Goal: Entertainment & Leisure: Consume media (video, audio)

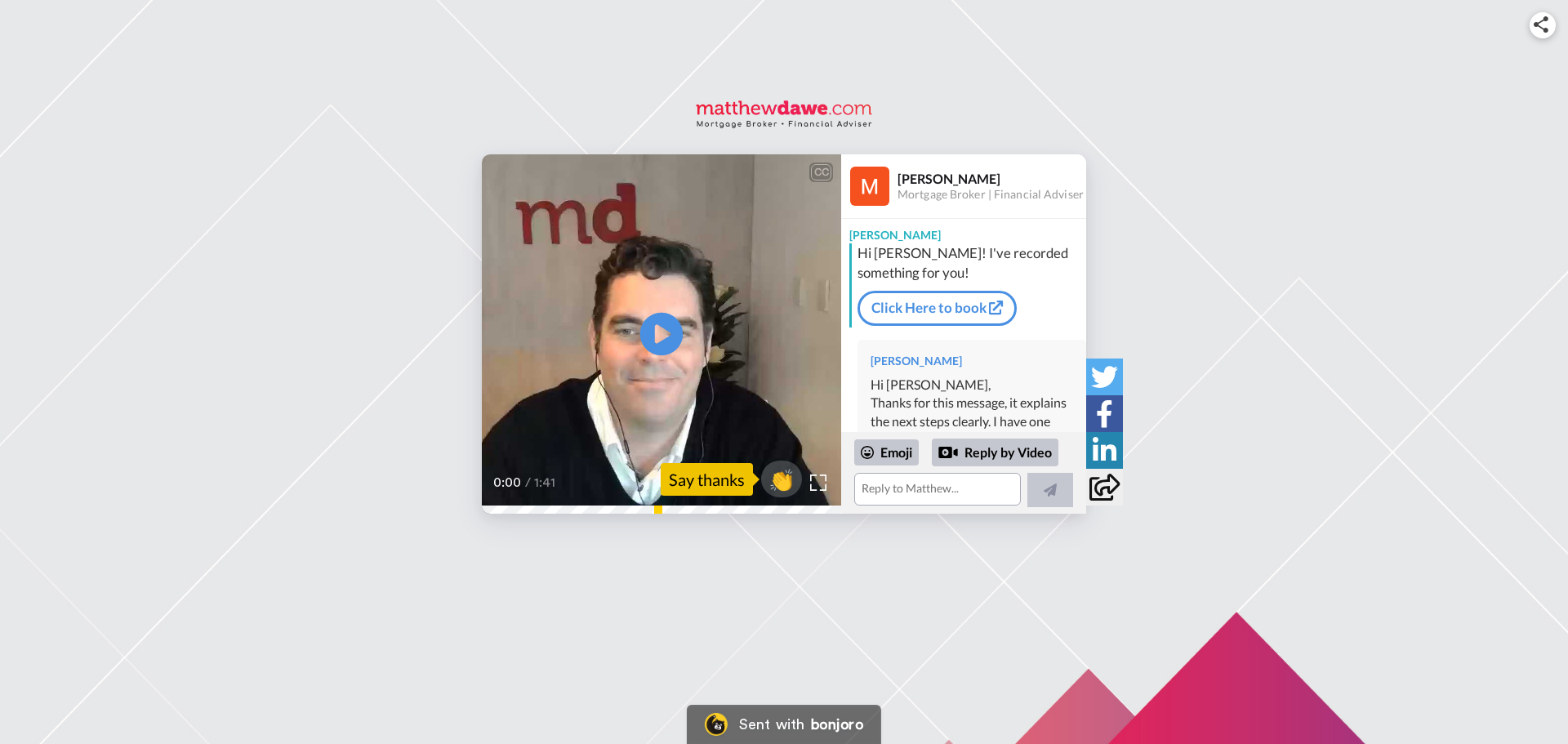
click at [669, 330] on icon at bounding box center [662, 334] width 43 height 43
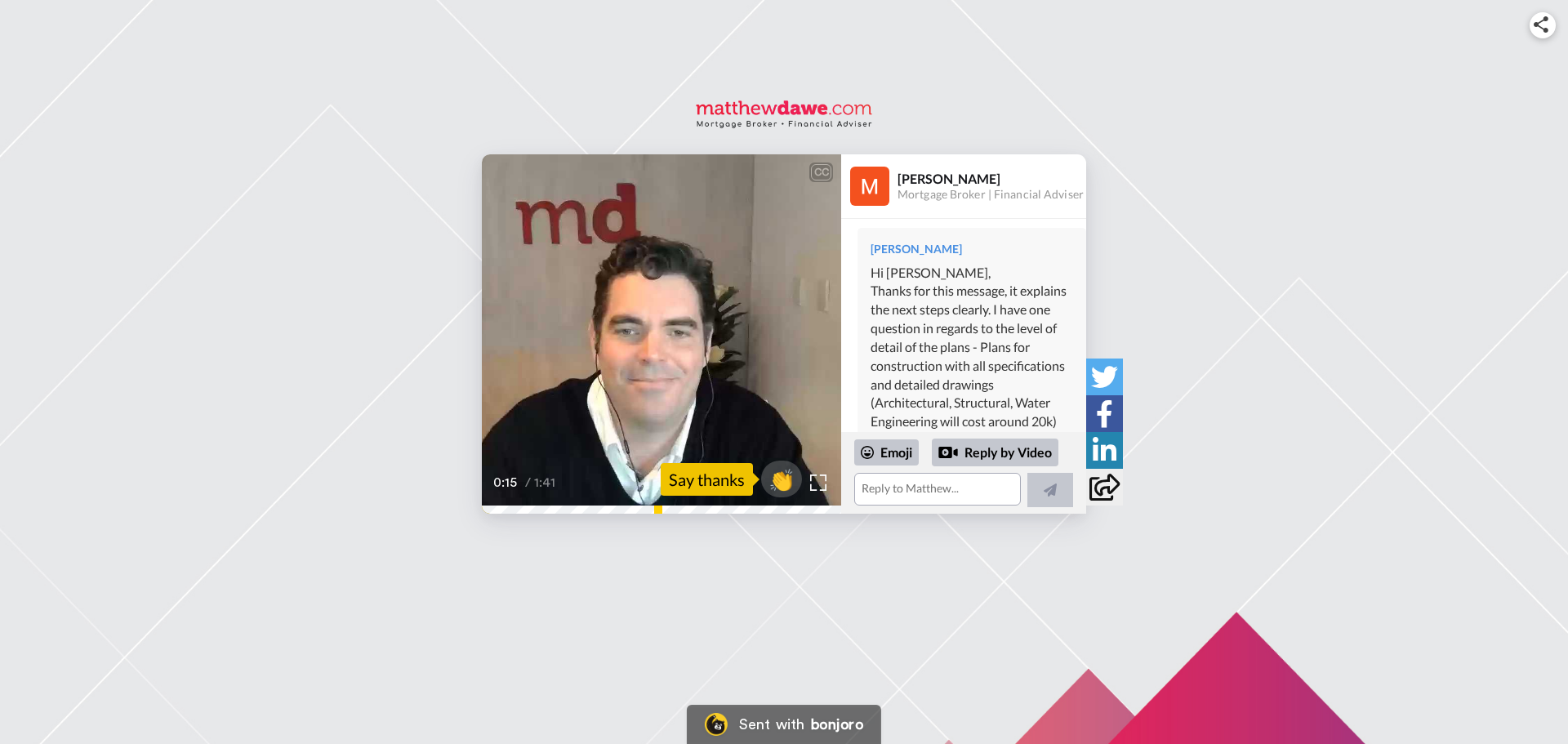
scroll to position [164, 0]
click at [628, 397] on video at bounding box center [662, 333] width 360 height 360
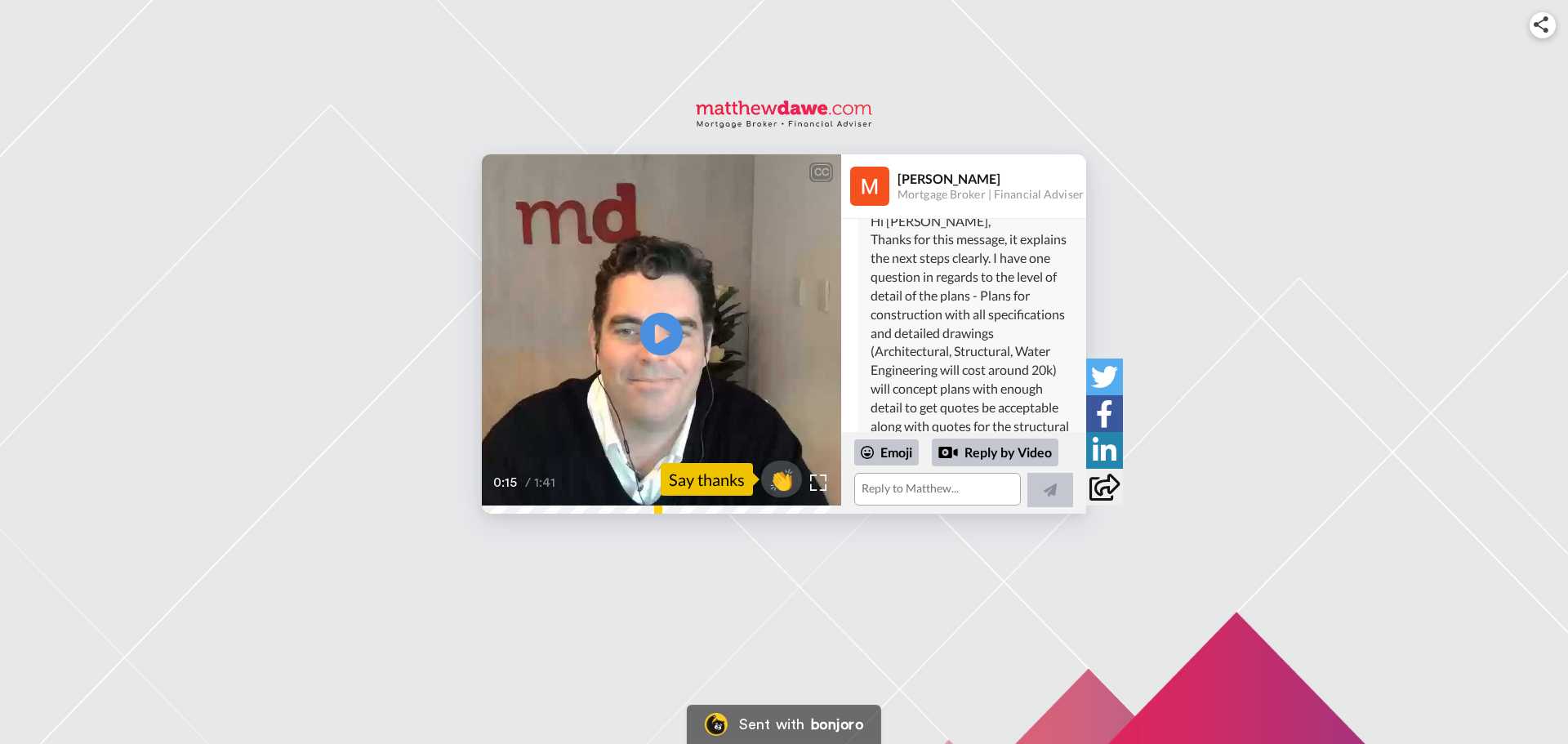
click at [650, 331] on icon at bounding box center [662, 334] width 43 height 43
click at [640, 383] on video at bounding box center [662, 333] width 360 height 360
click at [674, 328] on icon at bounding box center [662, 334] width 43 height 43
click at [666, 326] on icon "Play/Pause" at bounding box center [662, 334] width 43 height 78
click at [660, 340] on icon "Play/Pause" at bounding box center [662, 334] width 43 height 78
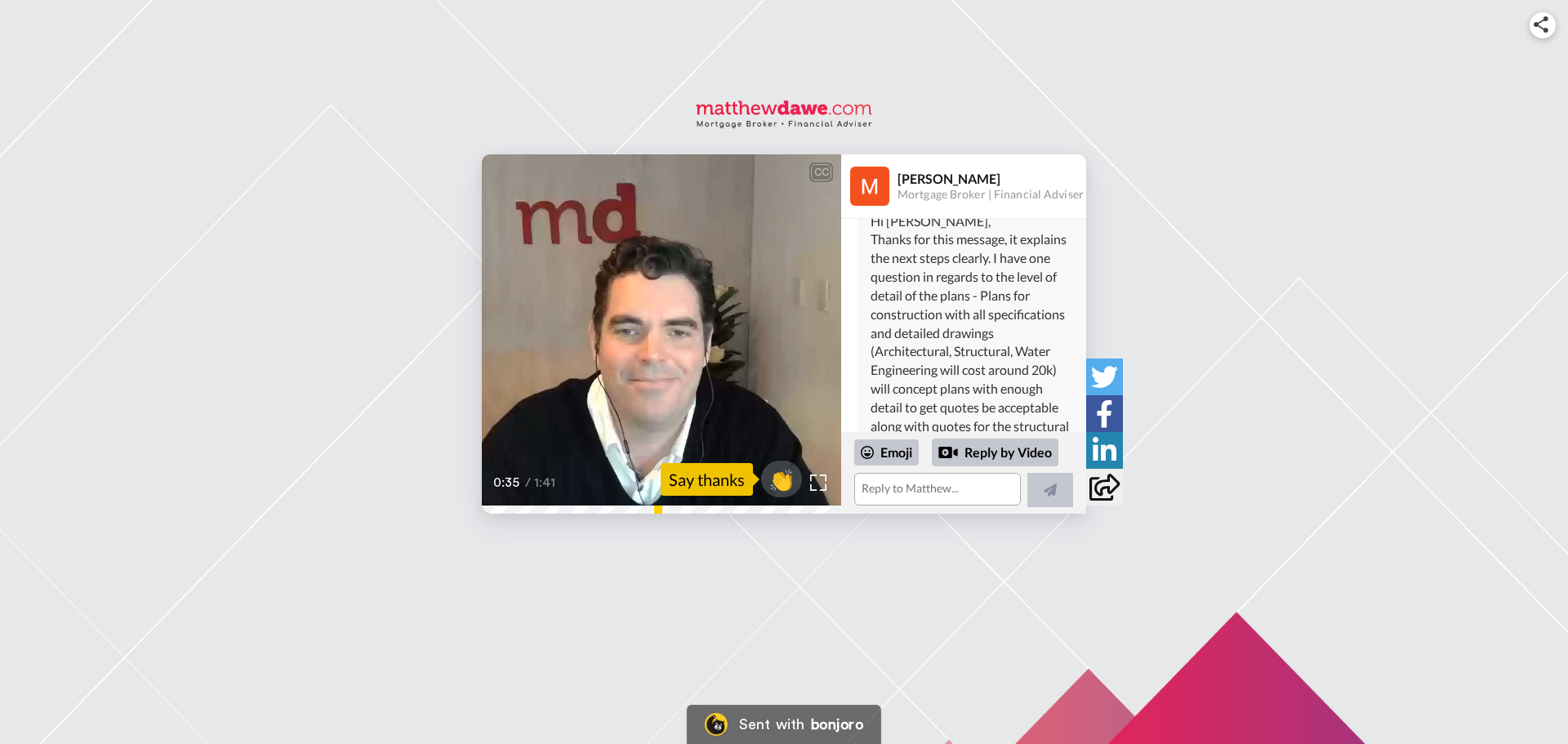
click at [665, 333] on icon "Play/Pause" at bounding box center [662, 334] width 43 height 78
click at [654, 342] on icon at bounding box center [662, 334] width 43 height 43
click at [681, 333] on icon at bounding box center [662, 334] width 43 height 43
click at [662, 333] on icon "Play/Pause" at bounding box center [662, 334] width 43 height 78
click at [670, 341] on icon at bounding box center [662, 334] width 43 height 43
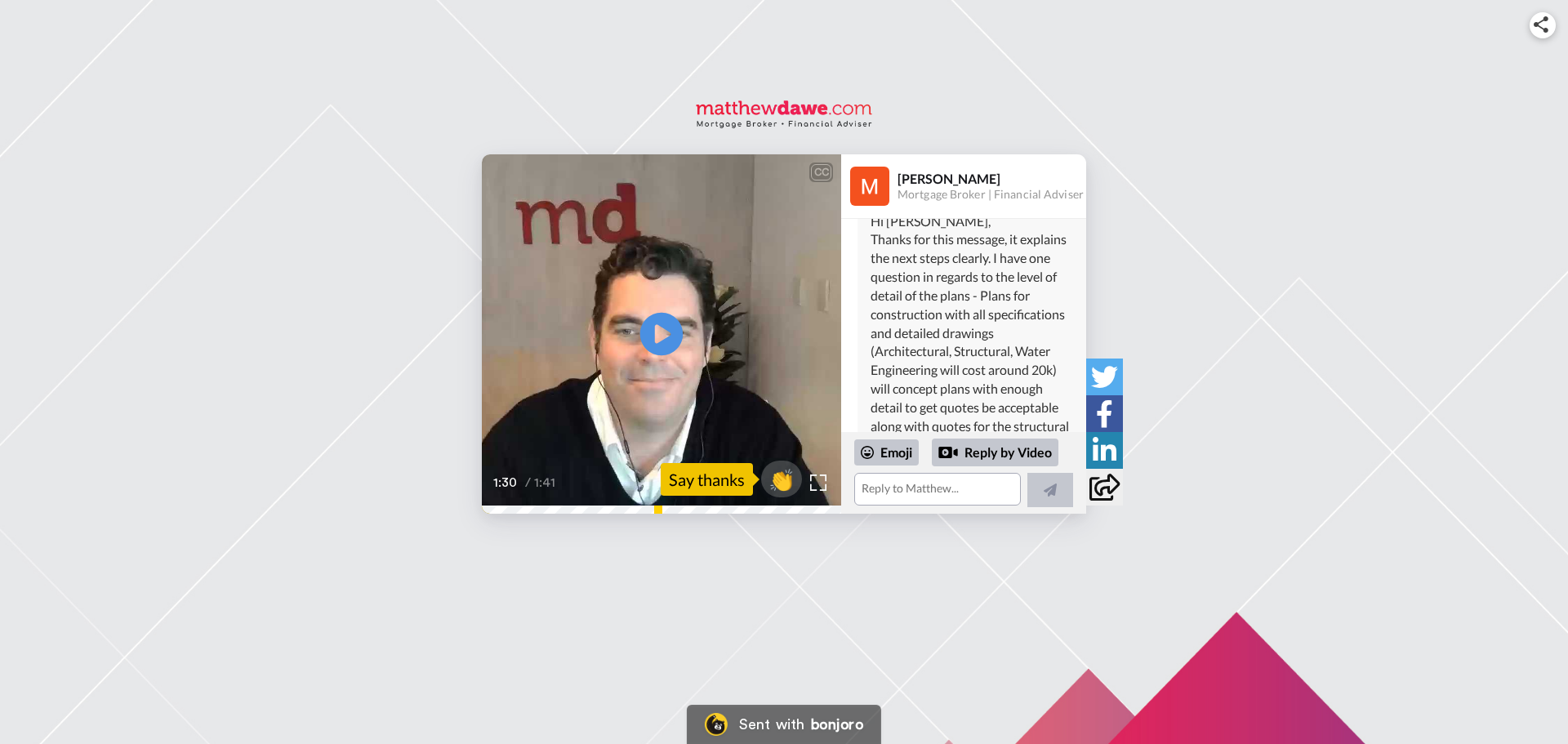
click at [669, 330] on icon at bounding box center [662, 334] width 43 height 43
